Goal: Find specific page/section: Find specific page/section

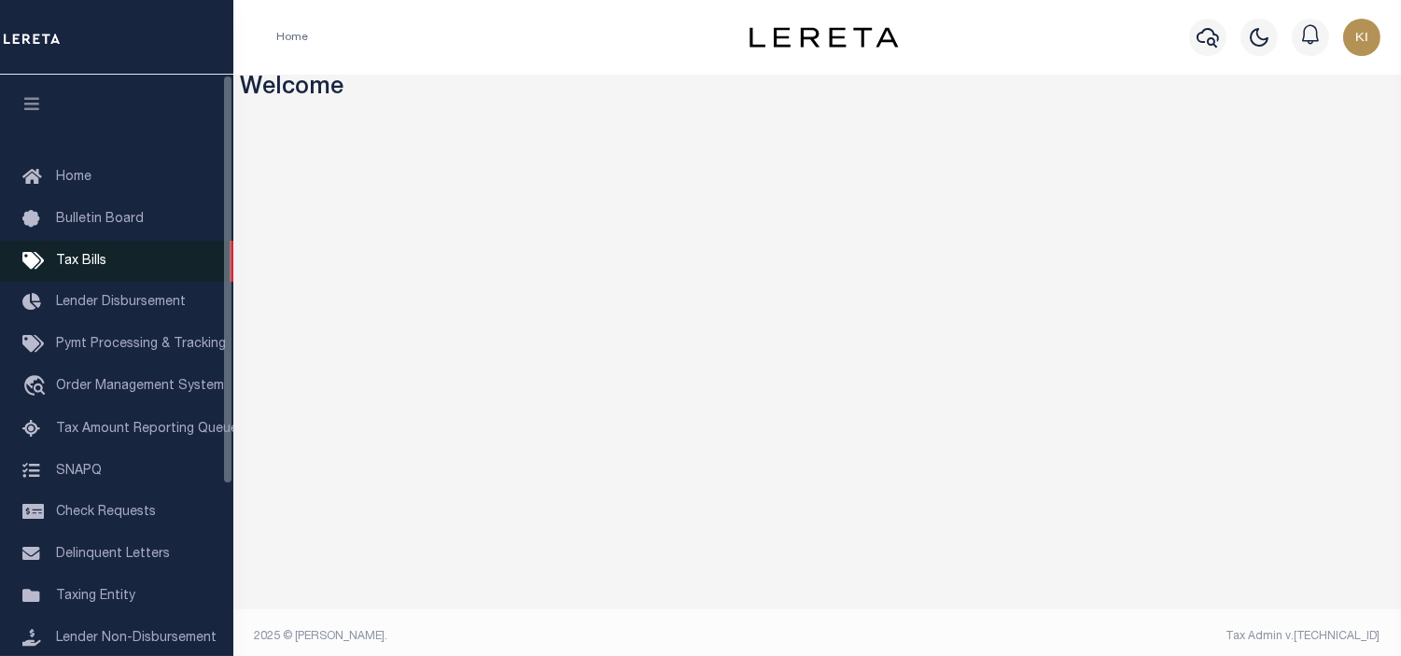
click at [78, 262] on span "Tax Bills" at bounding box center [81, 261] width 50 height 13
click at [97, 261] on span "Tax Bills" at bounding box center [81, 261] width 50 height 13
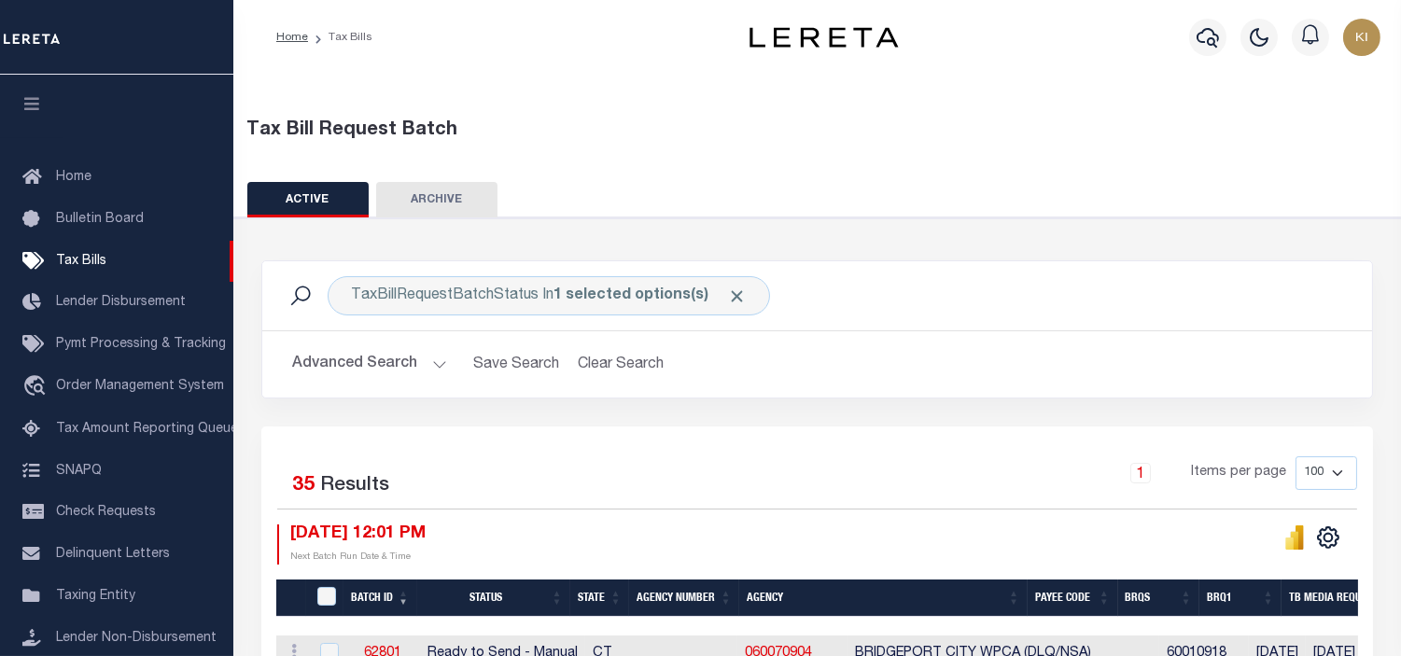
click at [806, 460] on div "1 Items per page 100 200 500 1000" at bounding box center [955, 480] width 803 height 49
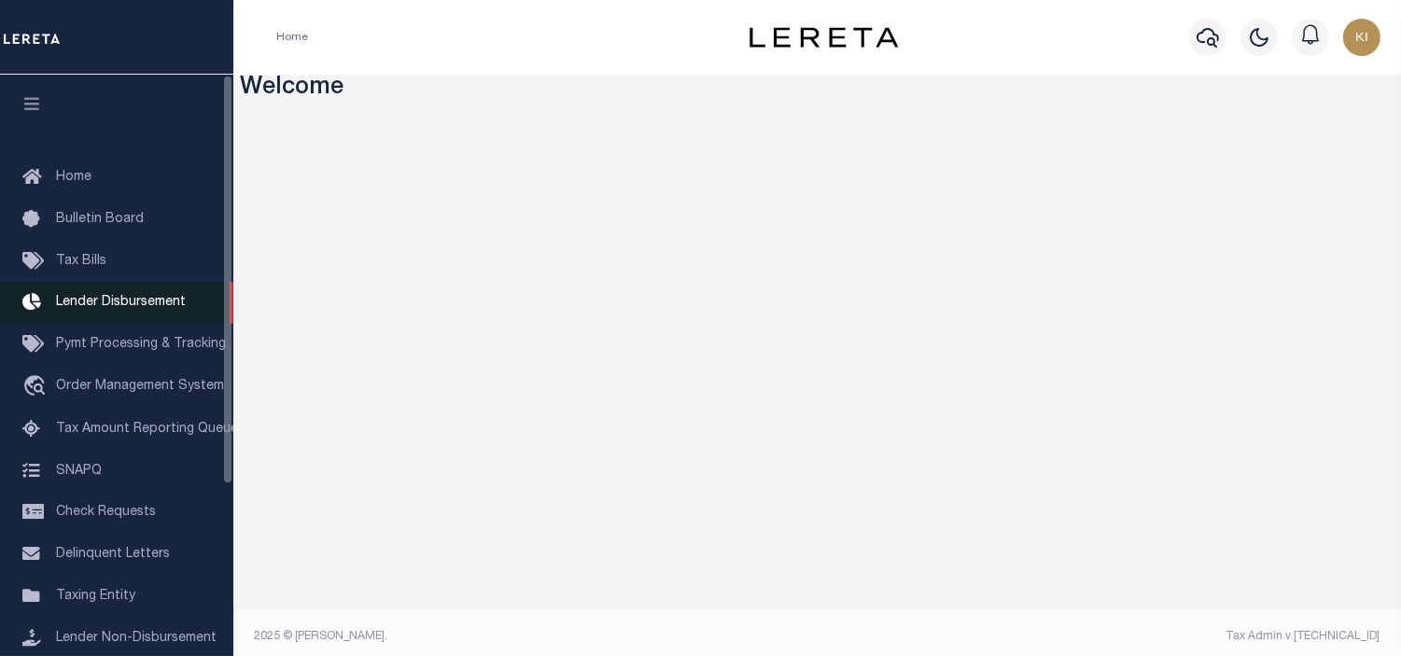
drag, startPoint x: 76, startPoint y: 259, endPoint x: 230, endPoint y: 305, distance: 160.7
click at [76, 259] on span "Tax Bills" at bounding box center [81, 261] width 50 height 13
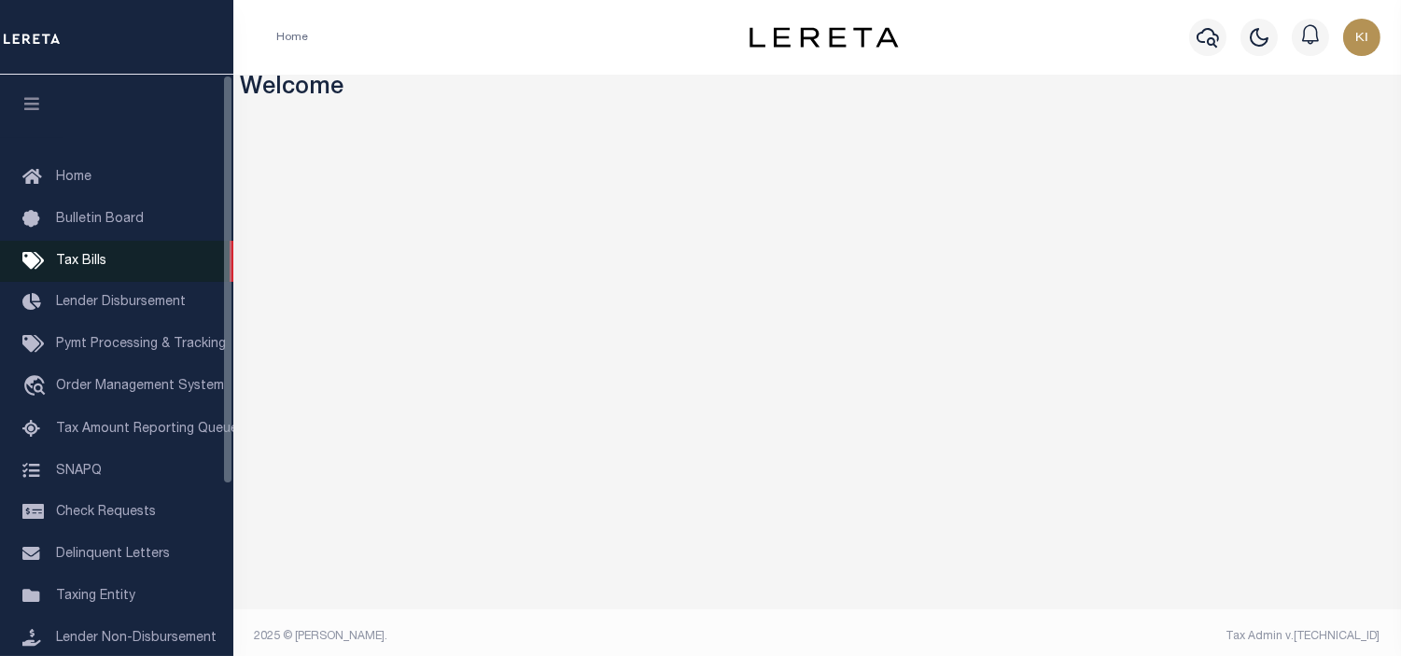
click at [70, 263] on span "Tax Bills" at bounding box center [81, 261] width 50 height 13
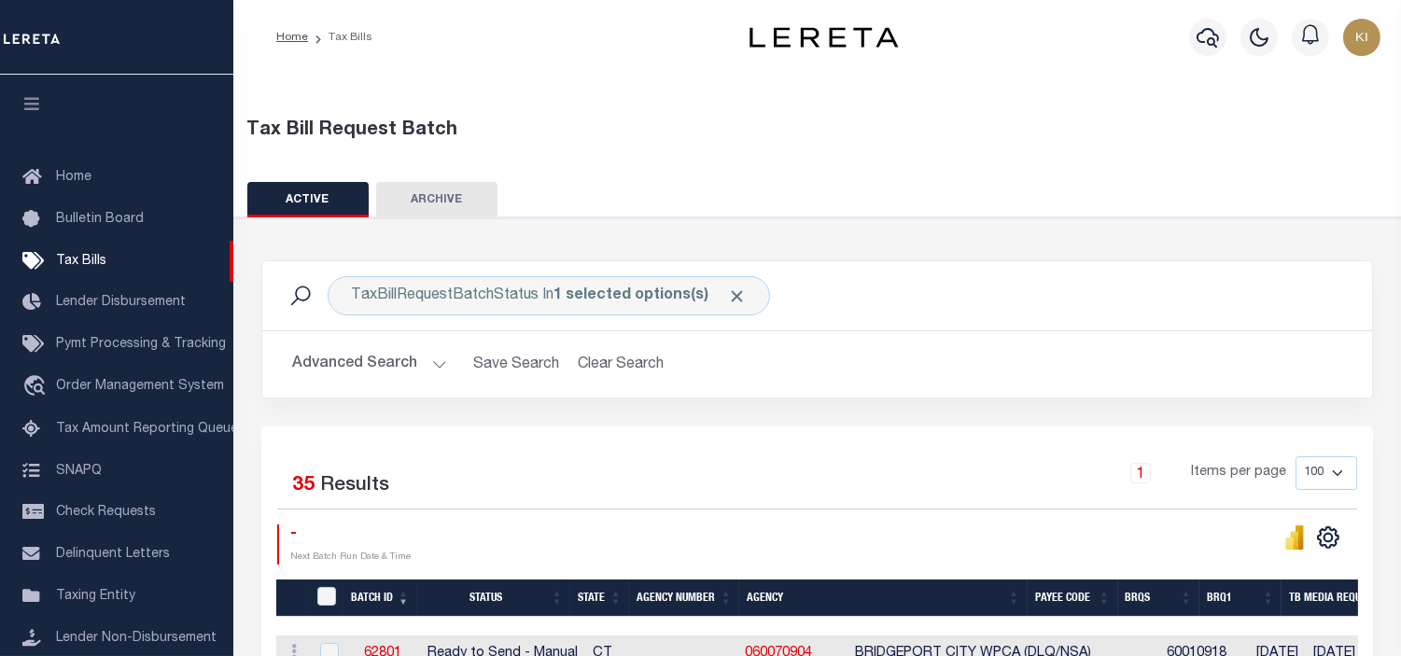
drag, startPoint x: 744, startPoint y: 423, endPoint x: 786, endPoint y: 425, distance: 42.0
click at [745, 423] on div "TaxBillRequestBatchStatus In 1 selected options(s) Search Advanced Search Save …" at bounding box center [817, 343] width 1140 height 166
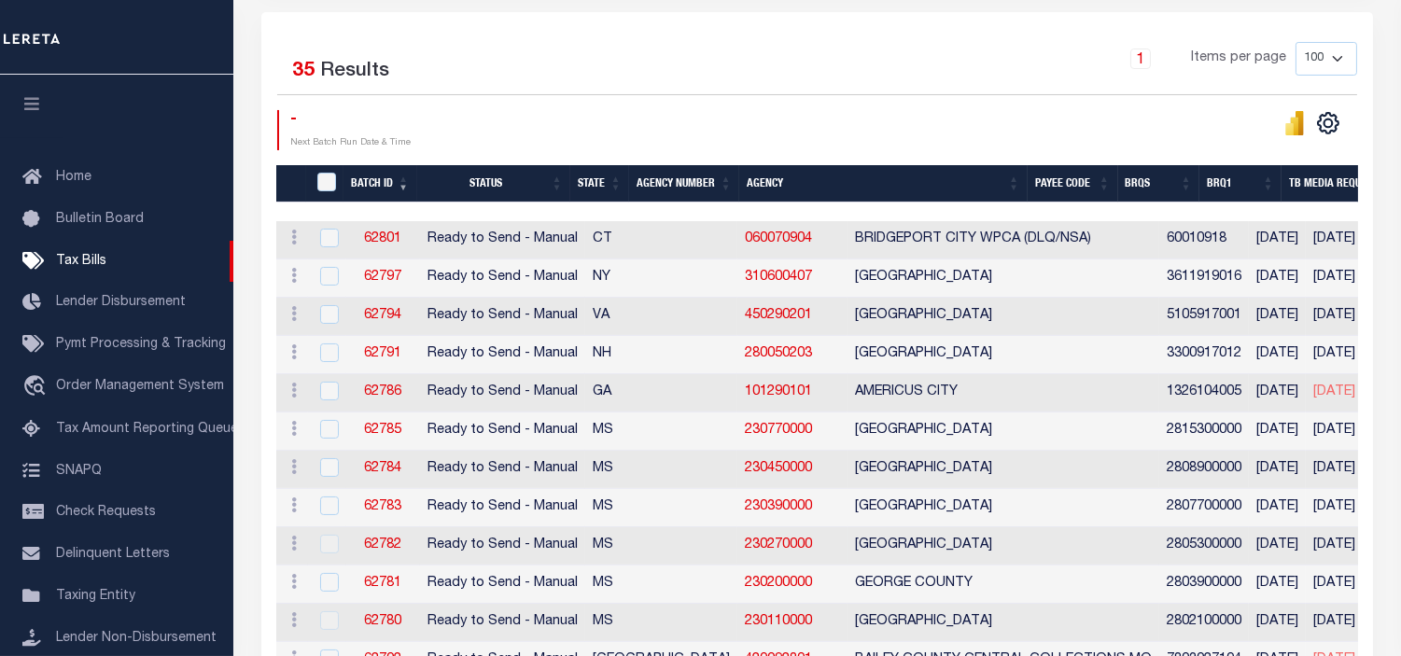
scroll to position [104, 0]
